Goal: Information Seeking & Learning: Learn about a topic

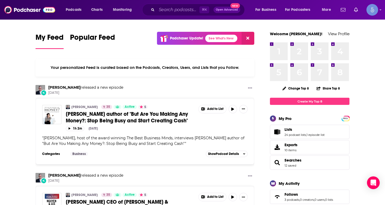
click at [83, 115] on span "[PERSON_NAME] author of "But Are You Making Any Money?: Stop Being Busy and Sta…" at bounding box center [127, 117] width 122 height 13
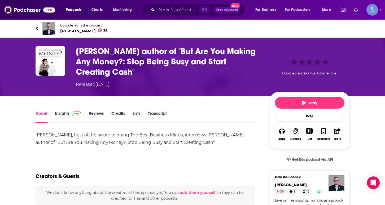
click at [64, 112] on link "Insights" at bounding box center [68, 117] width 26 height 12
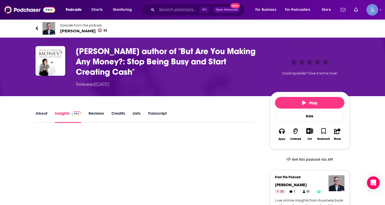
click at [36, 116] on link "About" at bounding box center [42, 117] width 12 height 12
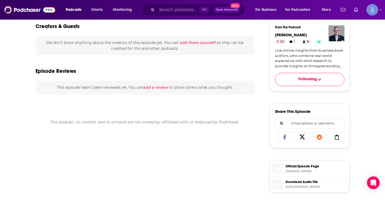
scroll to position [228, 0]
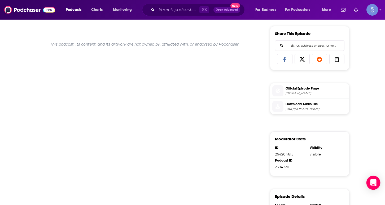
click at [373, 183] on icon "Open Intercom Messenger" at bounding box center [373, 183] width 6 height 7
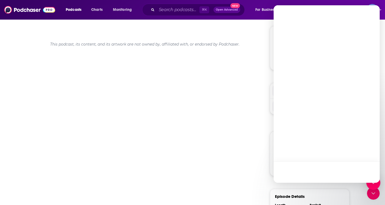
scroll to position [0, 0]
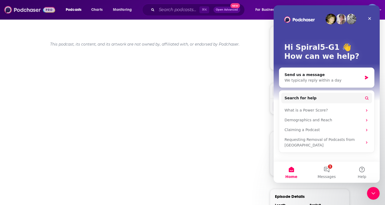
click at [27, 14] on img at bounding box center [29, 10] width 51 height 10
